Goal: Find specific page/section: Find specific page/section

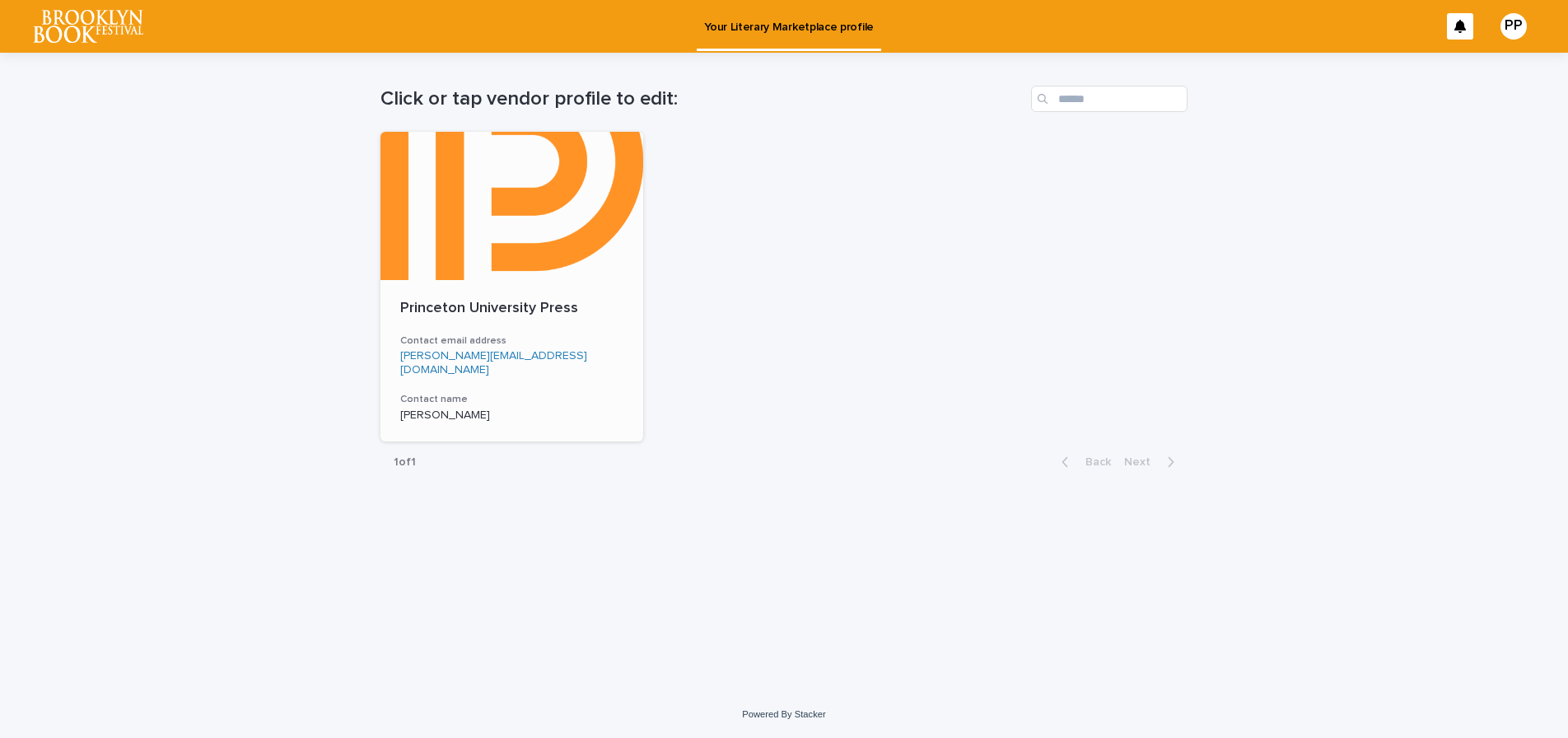
click at [449, 262] on div at bounding box center [512, 205] width 263 height 148
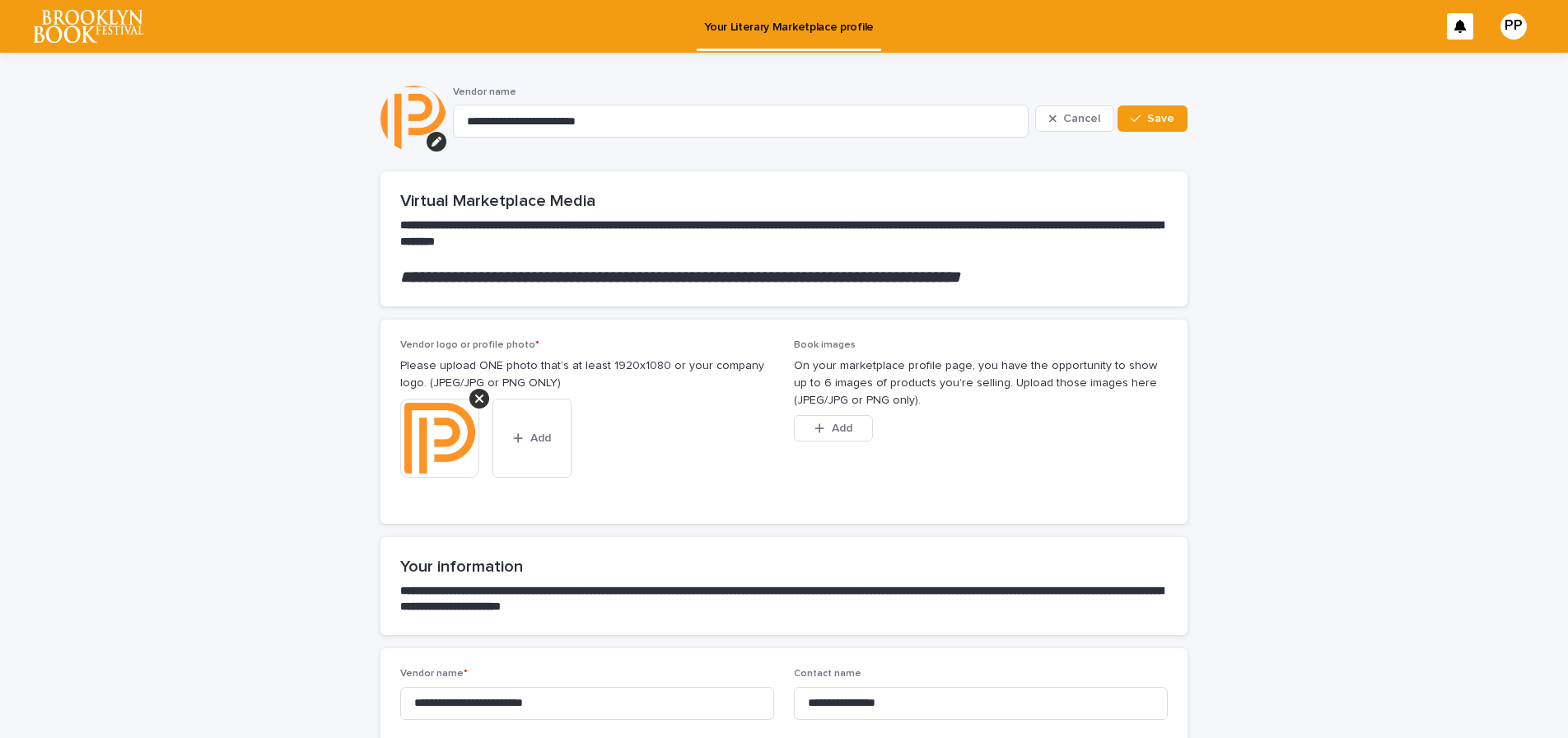
click at [97, 24] on img at bounding box center [88, 26] width 110 height 33
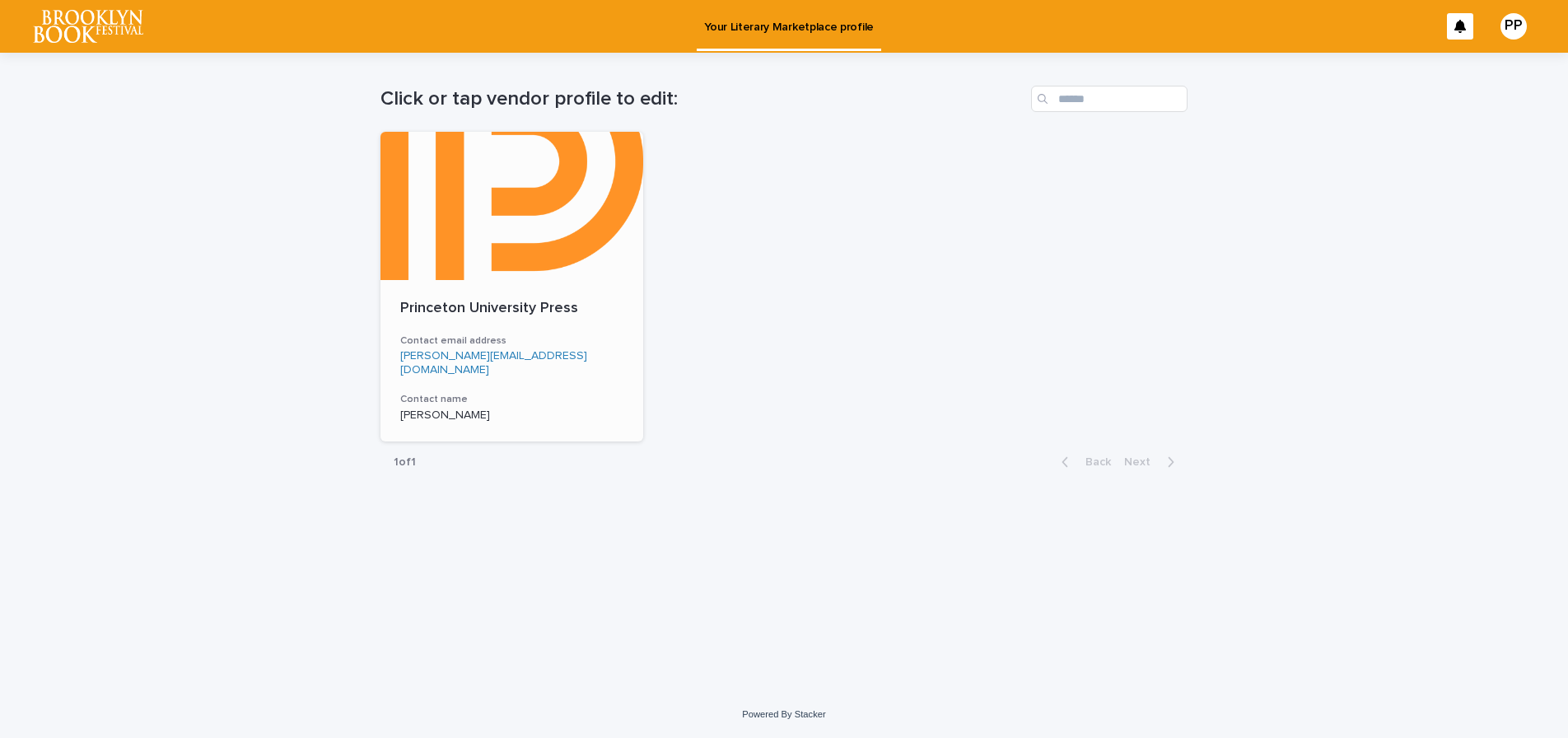
click at [516, 241] on div at bounding box center [512, 205] width 263 height 148
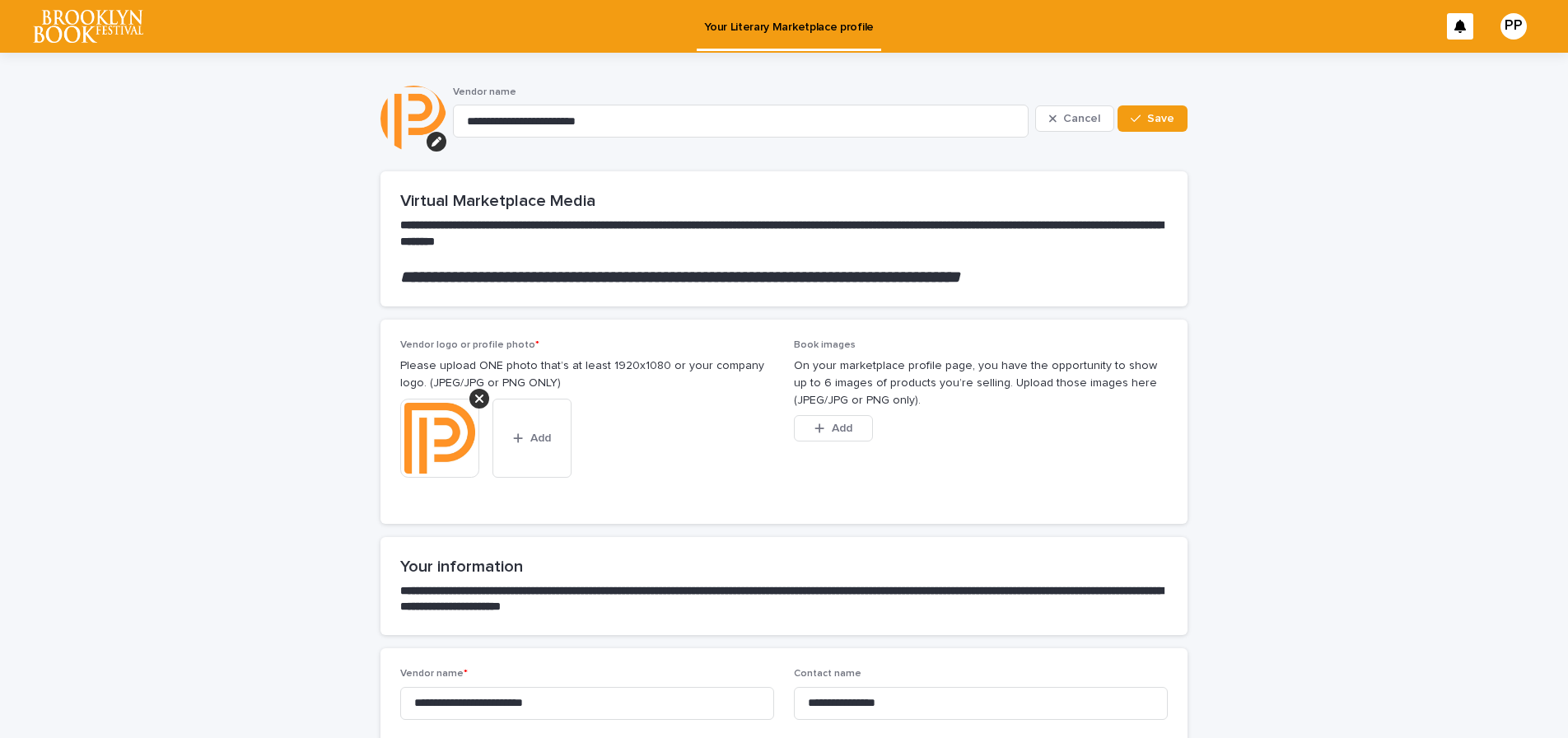
click at [103, 19] on img at bounding box center [88, 26] width 110 height 33
